Goal: Transaction & Acquisition: Book appointment/travel/reservation

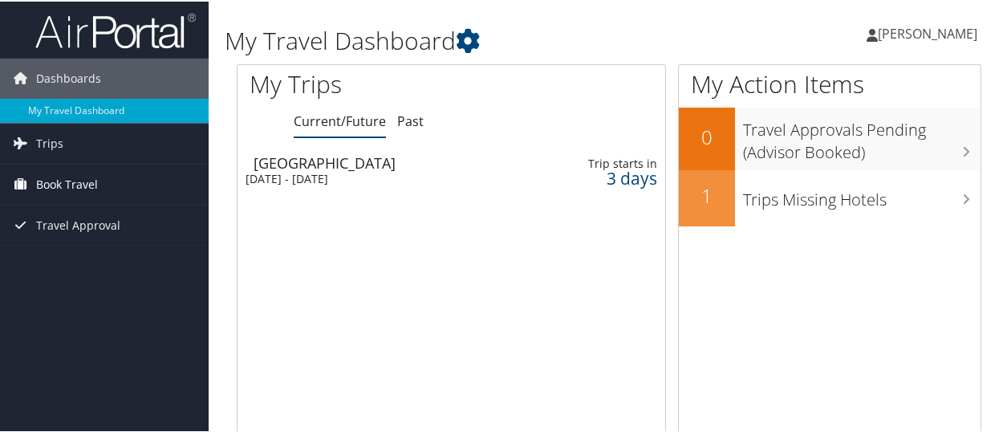
click at [72, 182] on span "Book Travel" at bounding box center [67, 183] width 62 height 40
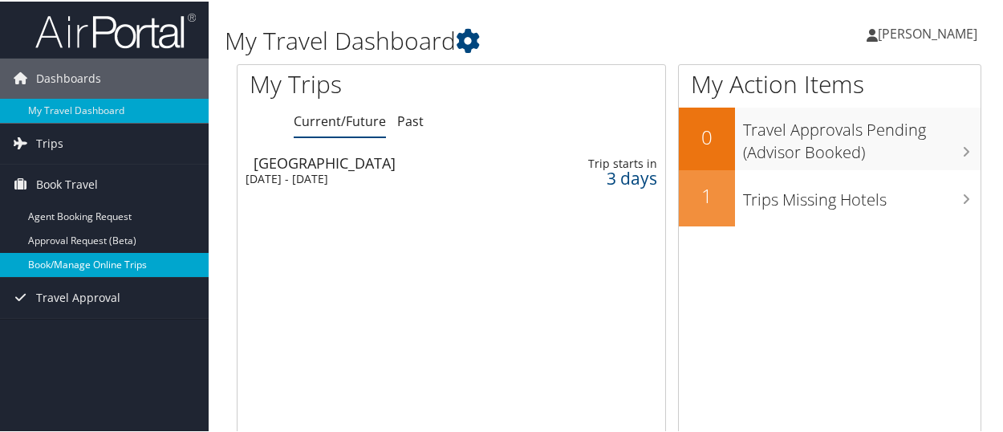
click at [79, 265] on link "Book/Manage Online Trips" at bounding box center [104, 263] width 209 height 24
